Goal: Use online tool/utility

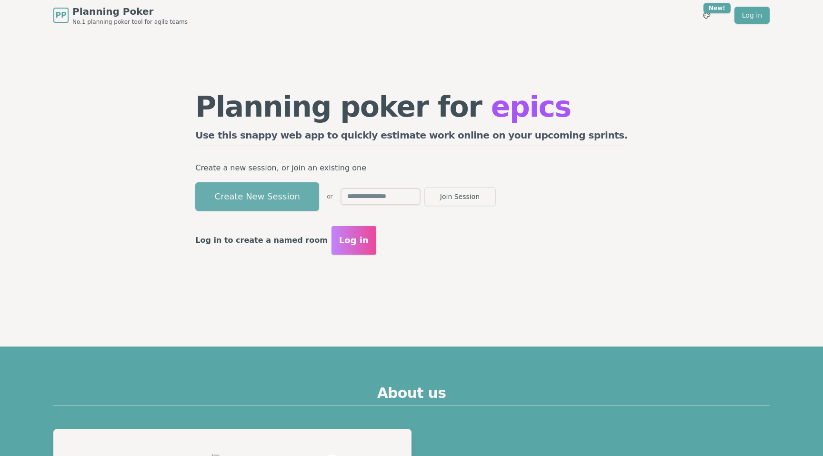
click at [299, 194] on button "Create New Session" at bounding box center [257, 196] width 124 height 29
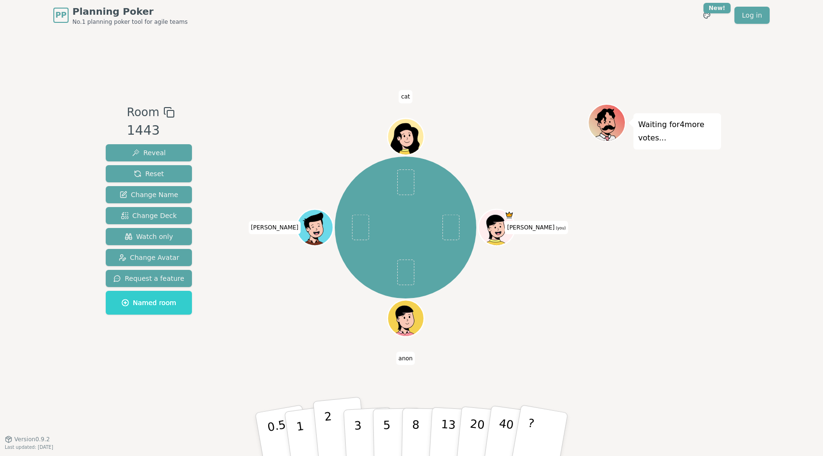
click at [332, 424] on button "2" at bounding box center [340, 435] width 54 height 76
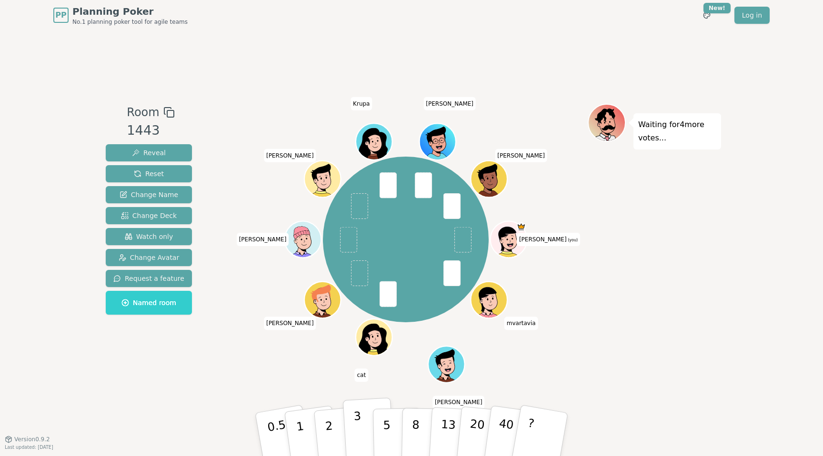
click at [355, 430] on p "3" at bounding box center [358, 436] width 10 height 52
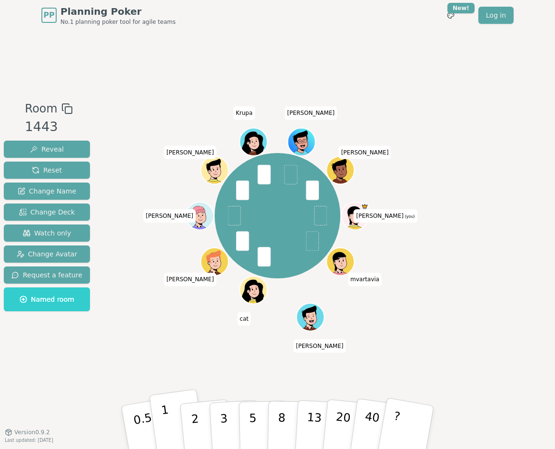
click at [165, 419] on p "1" at bounding box center [168, 429] width 14 height 52
click at [61, 151] on button "Reveal" at bounding box center [47, 149] width 86 height 17
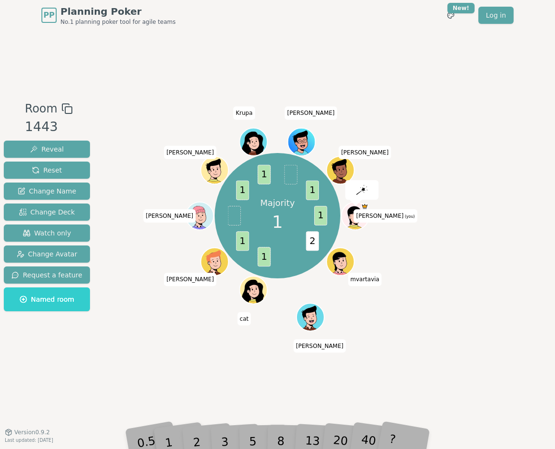
drag, startPoint x: 139, startPoint y: 53, endPoint x: 147, endPoint y: 175, distance: 122.2
click at [147, 175] on div "Room 1443 Reveal Reset Change Name Change Deck Watch only Change Avatar Request…" at bounding box center [277, 230] width 555 height 401
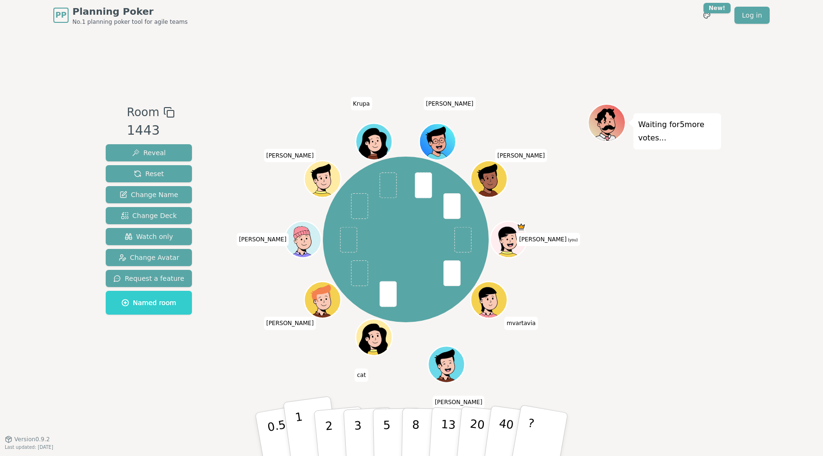
click at [302, 420] on button "1" at bounding box center [311, 434] width 57 height 77
click at [324, 438] on button "2" at bounding box center [340, 435] width 54 height 76
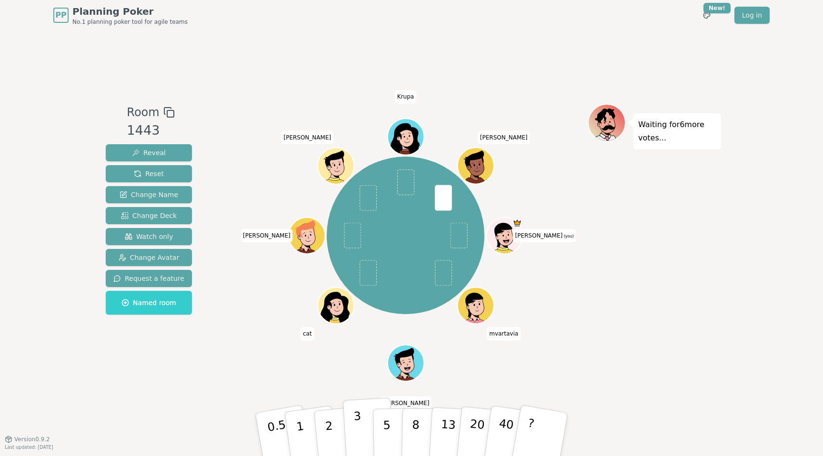
click at [350, 424] on button "3" at bounding box center [369, 435] width 52 height 74
click at [333, 431] on button "2" at bounding box center [340, 435] width 54 height 76
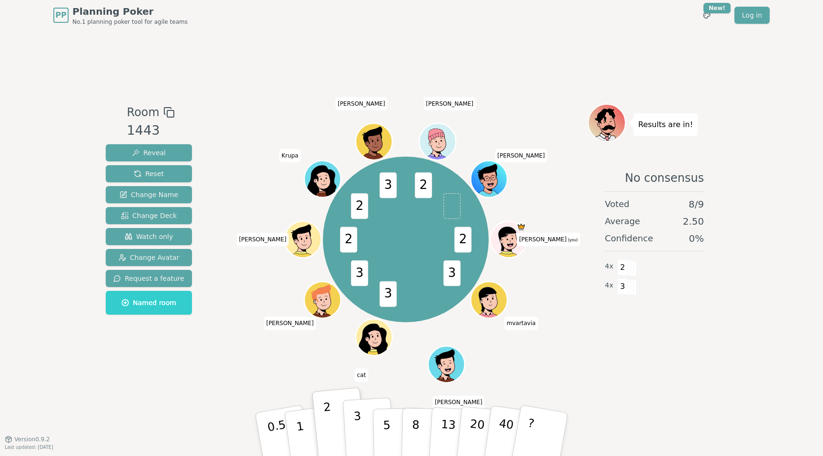
click at [357, 433] on p "3" at bounding box center [358, 436] width 10 height 52
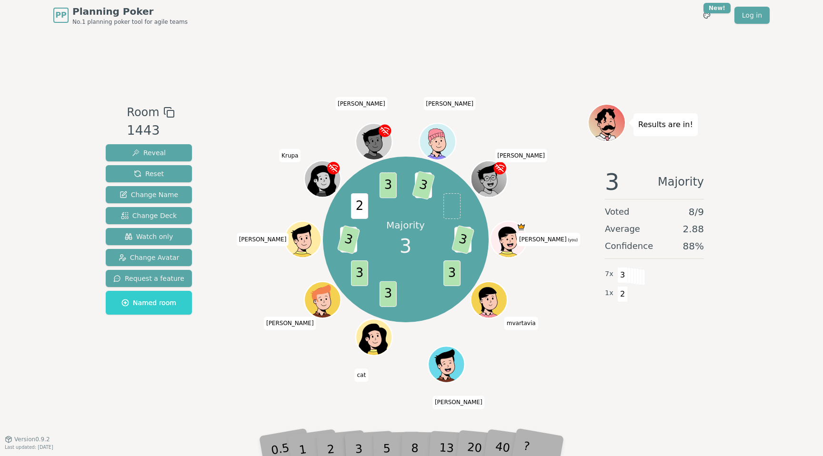
click at [325, 388] on div "Room 1443 Reveal Reset Change Name Change Deck Watch only Change Avatar Request…" at bounding box center [411, 234] width 619 height 409
click at [353, 449] on div "2" at bounding box center [339, 435] width 31 height 36
